Goal: Find specific page/section: Find specific page/section

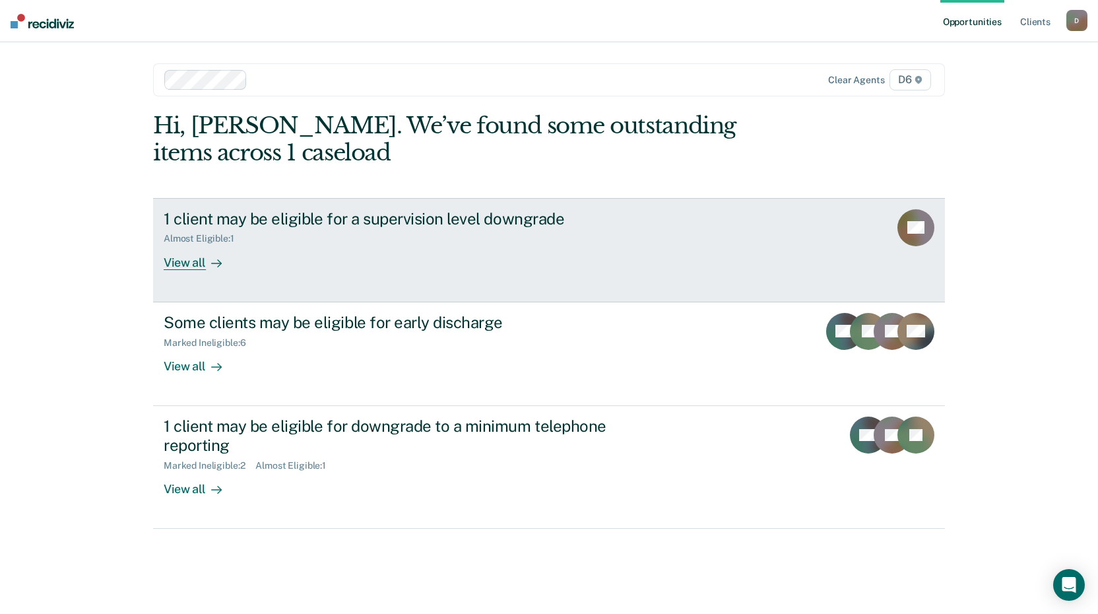
click at [197, 264] on div "View all" at bounding box center [201, 257] width 74 height 26
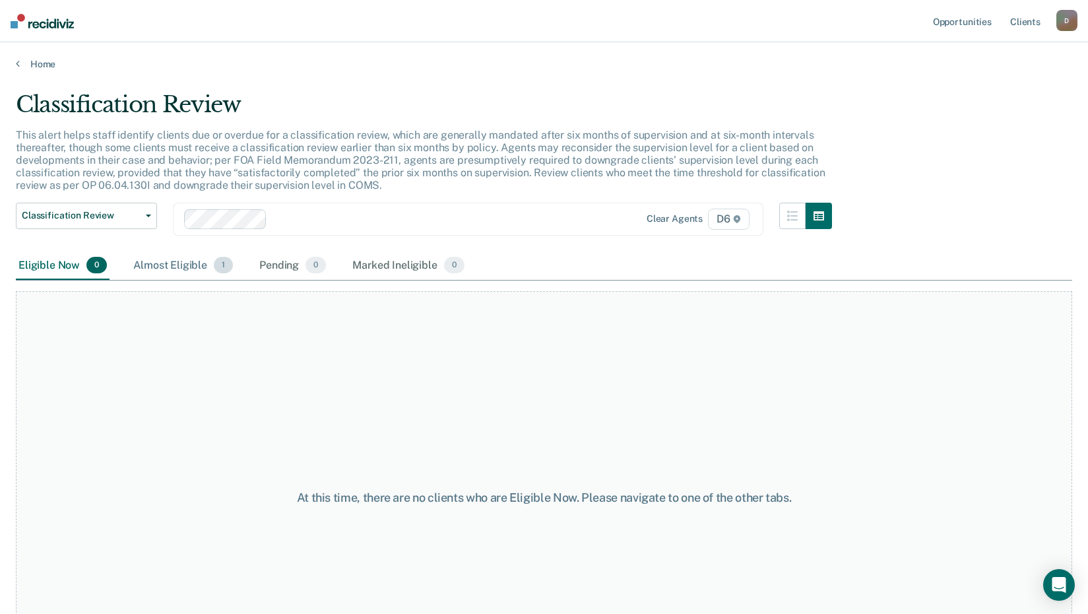
click at [186, 268] on div "Almost Eligible 1" at bounding box center [183, 265] width 105 height 29
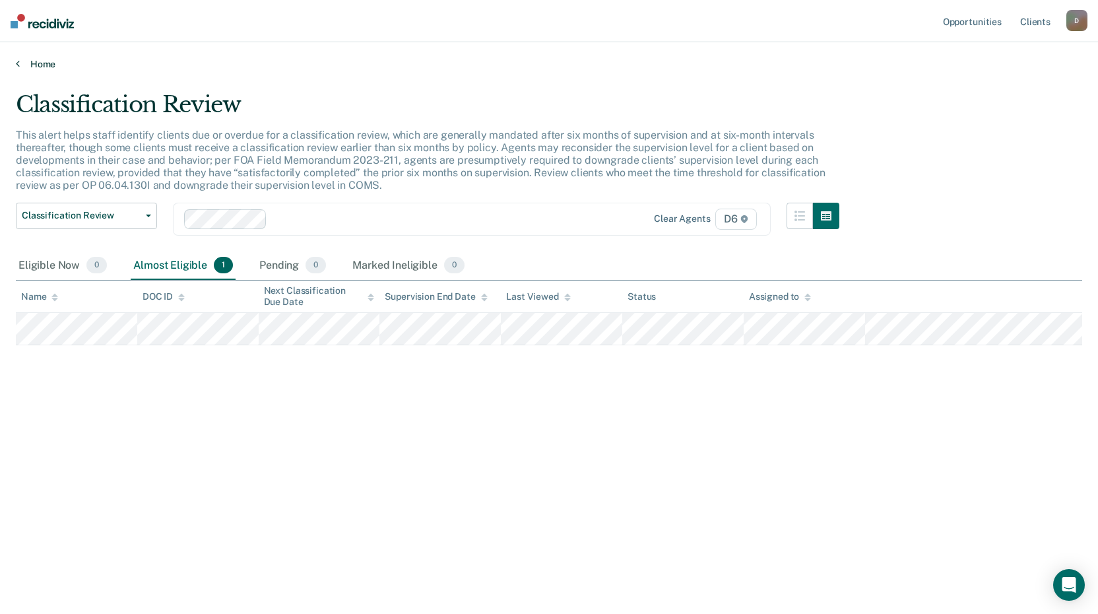
click at [41, 64] on link "Home" at bounding box center [549, 64] width 1066 height 12
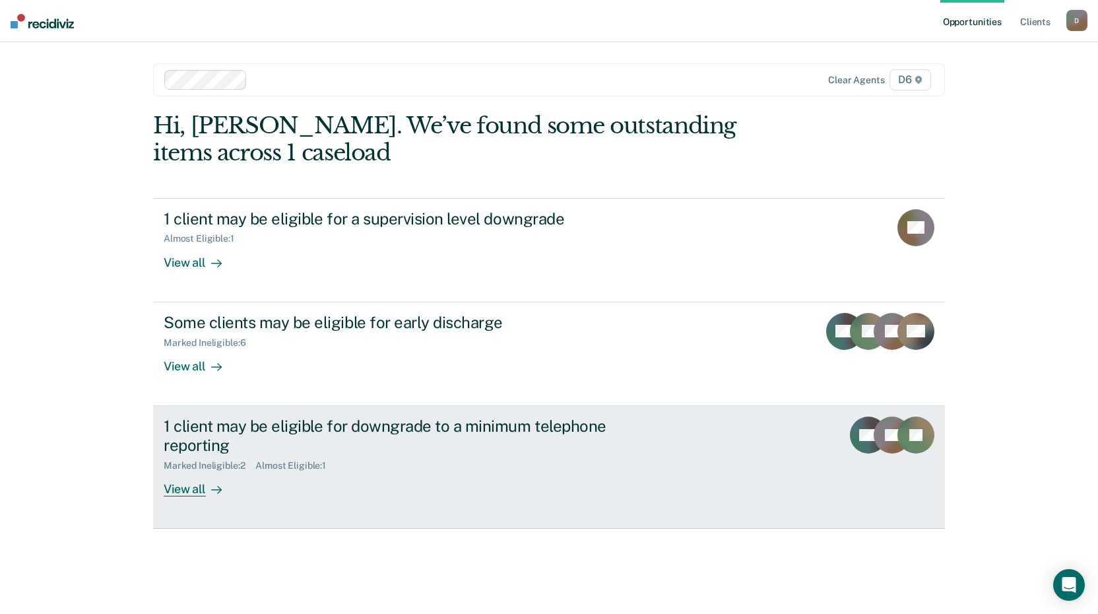
click at [185, 489] on div "View all" at bounding box center [201, 483] width 74 height 26
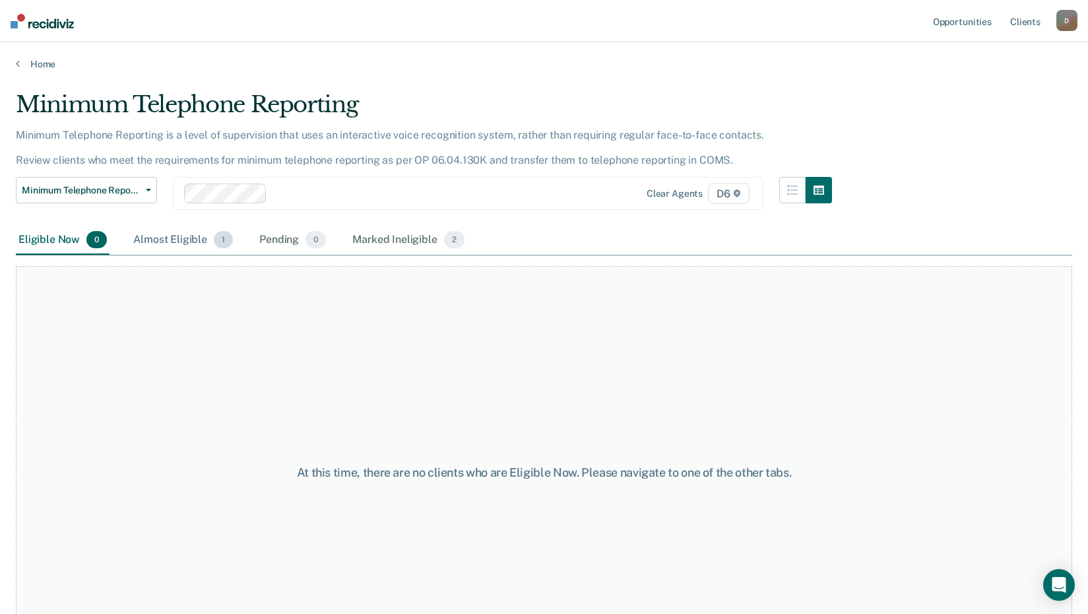
click at [168, 248] on div "Almost Eligible 1" at bounding box center [183, 240] width 105 height 29
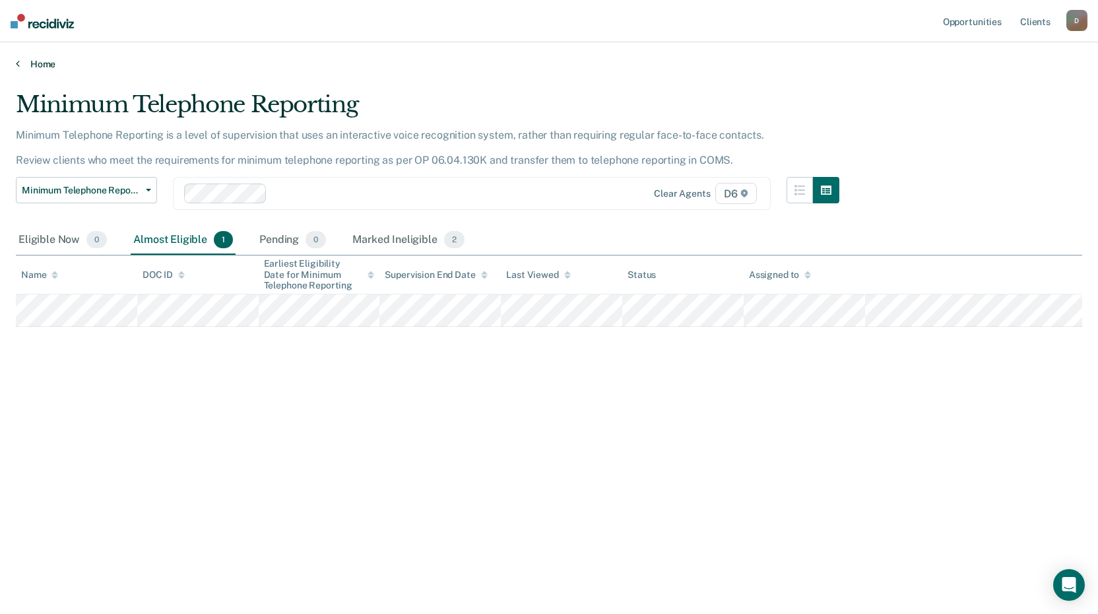
click at [47, 62] on link "Home" at bounding box center [549, 64] width 1066 height 12
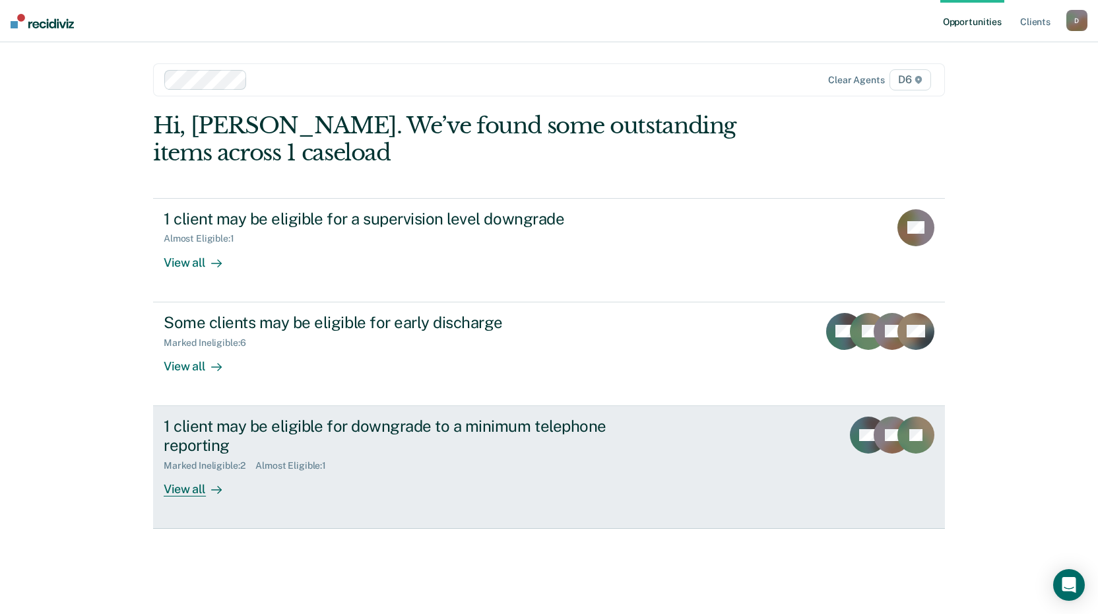
click at [186, 491] on div "View all" at bounding box center [201, 483] width 74 height 26
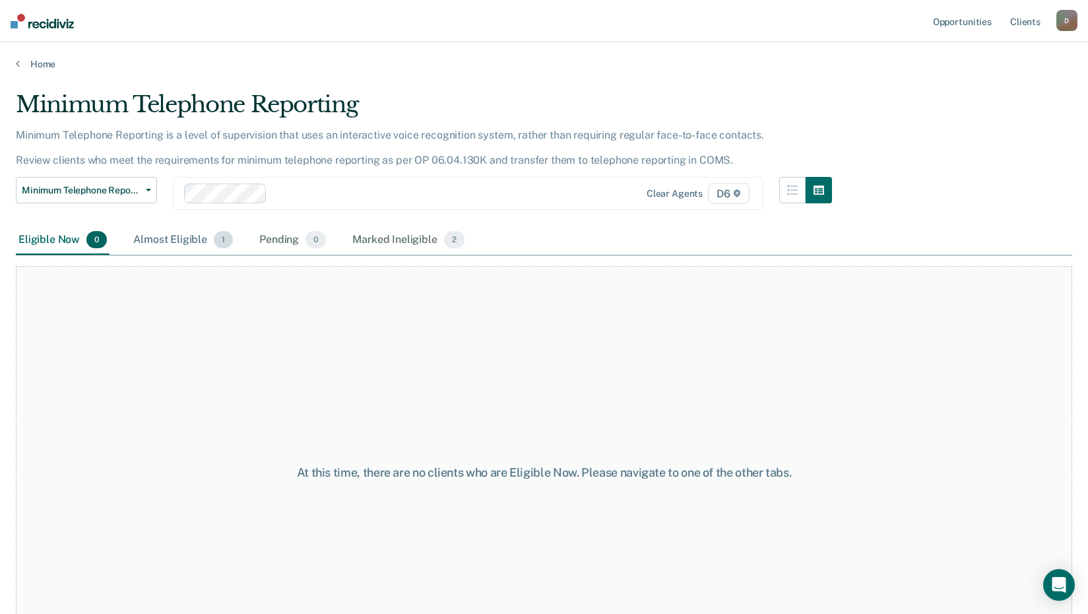
click at [171, 236] on div "Almost Eligible 1" at bounding box center [183, 240] width 105 height 29
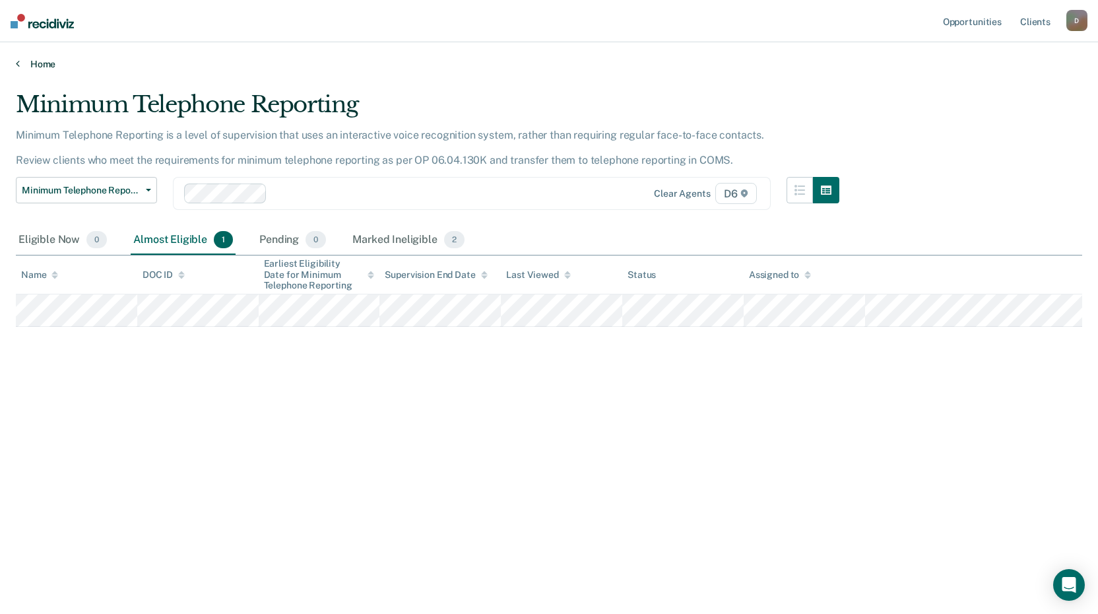
click at [43, 65] on link "Home" at bounding box center [549, 64] width 1066 height 12
